Goal: Task Accomplishment & Management: Use online tool/utility

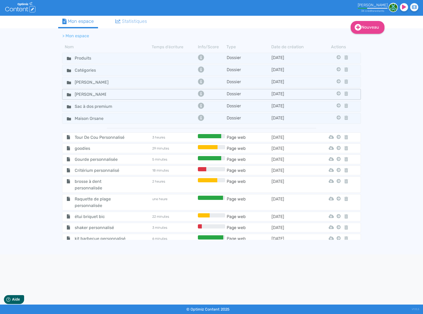
click at [159, 94] on td at bounding box center [174, 94] width 45 height 8
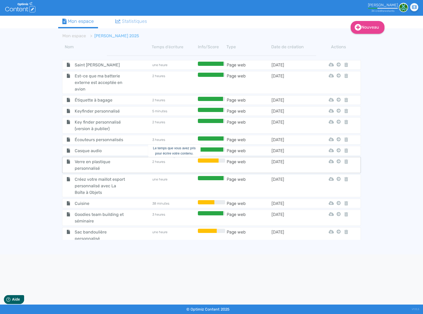
scroll to position [205, 0]
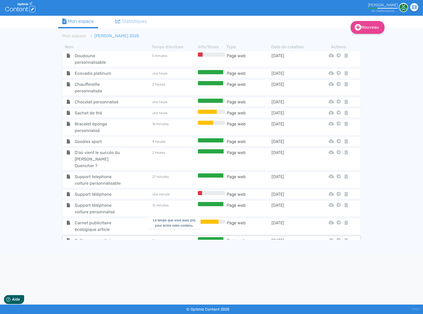
click at [171, 237] on td "2 heures" at bounding box center [174, 240] width 45 height 7
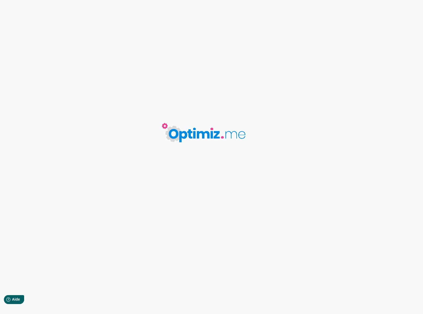
type input "Boîte personnalisée"
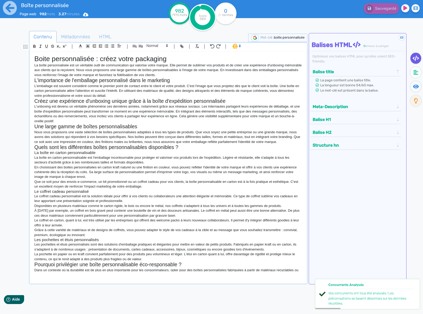
click at [67, 59] on h1 "Boite personnalisée : créez votre packaging" at bounding box center [168, 59] width 268 height 8
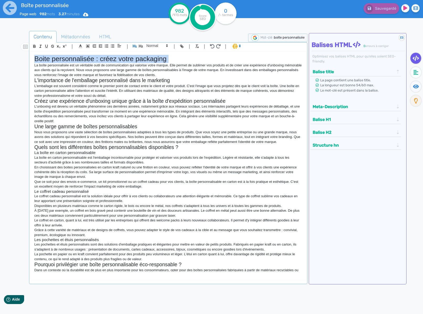
copy h1 "Boite personnalisée : créez votre packaging"
click at [281, 39] on span "boite personnalisée" at bounding box center [289, 37] width 31 height 4
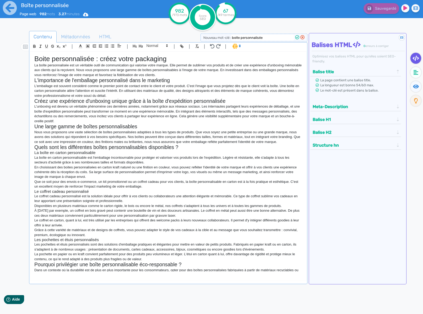
click at [265, 37] on input "boite personnalisée" at bounding box center [262, 38] width 63 height 6
click at [81, 35] on span "Métadonnées" at bounding box center [75, 37] width 37 height 14
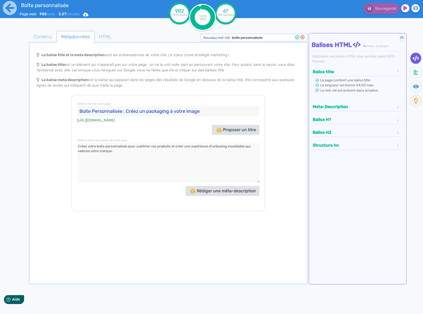
click at [109, 112] on input "Boite Personnalisée : Créez un packaging à votre image" at bounding box center [168, 111] width 182 height 10
drag, startPoint x: 109, startPoint y: 112, endPoint x: 139, endPoint y: 113, distance: 29.4
click at [111, 112] on input "Boite Personnalisée : Créez un packaging à votre image" at bounding box center [168, 111] width 182 height 10
click at [152, 152] on textarea at bounding box center [168, 162] width 182 height 39
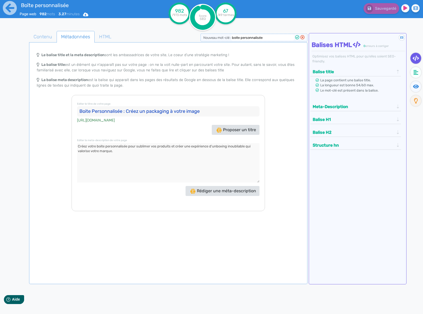
click at [152, 152] on textarea at bounding box center [168, 162] width 182 height 39
click at [103, 36] on span "HTML" at bounding box center [105, 37] width 21 height 14
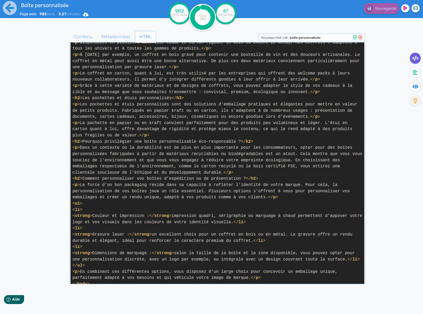
scroll to position [304, 0]
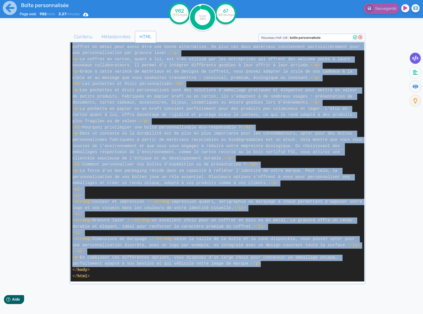
drag, startPoint x: 72, startPoint y: 103, endPoint x: 308, endPoint y: 261, distance: 284.1
click at [308, 261] on code "< html > < head > < title > Boite Personnalisée : Créez un packaging à votre im…" at bounding box center [217, 13] width 294 height 536
copy span "< p > La boîte personnalisée est un véritable outil de communication qui valori…"
click at [80, 38] on span "Contenu" at bounding box center [83, 37] width 27 height 14
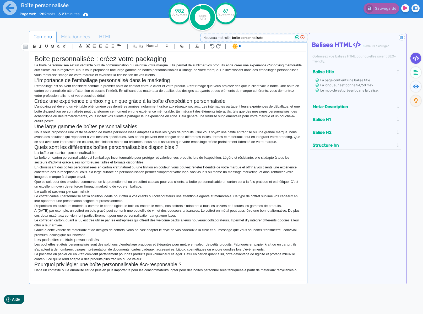
click at [123, 61] on h1 "Boite personnalisée : créez votre packaging" at bounding box center [168, 59] width 268 height 8
copy h1 "Boite personnalisée : créez votre packaging"
